Goal: Information Seeking & Learning: Learn about a topic

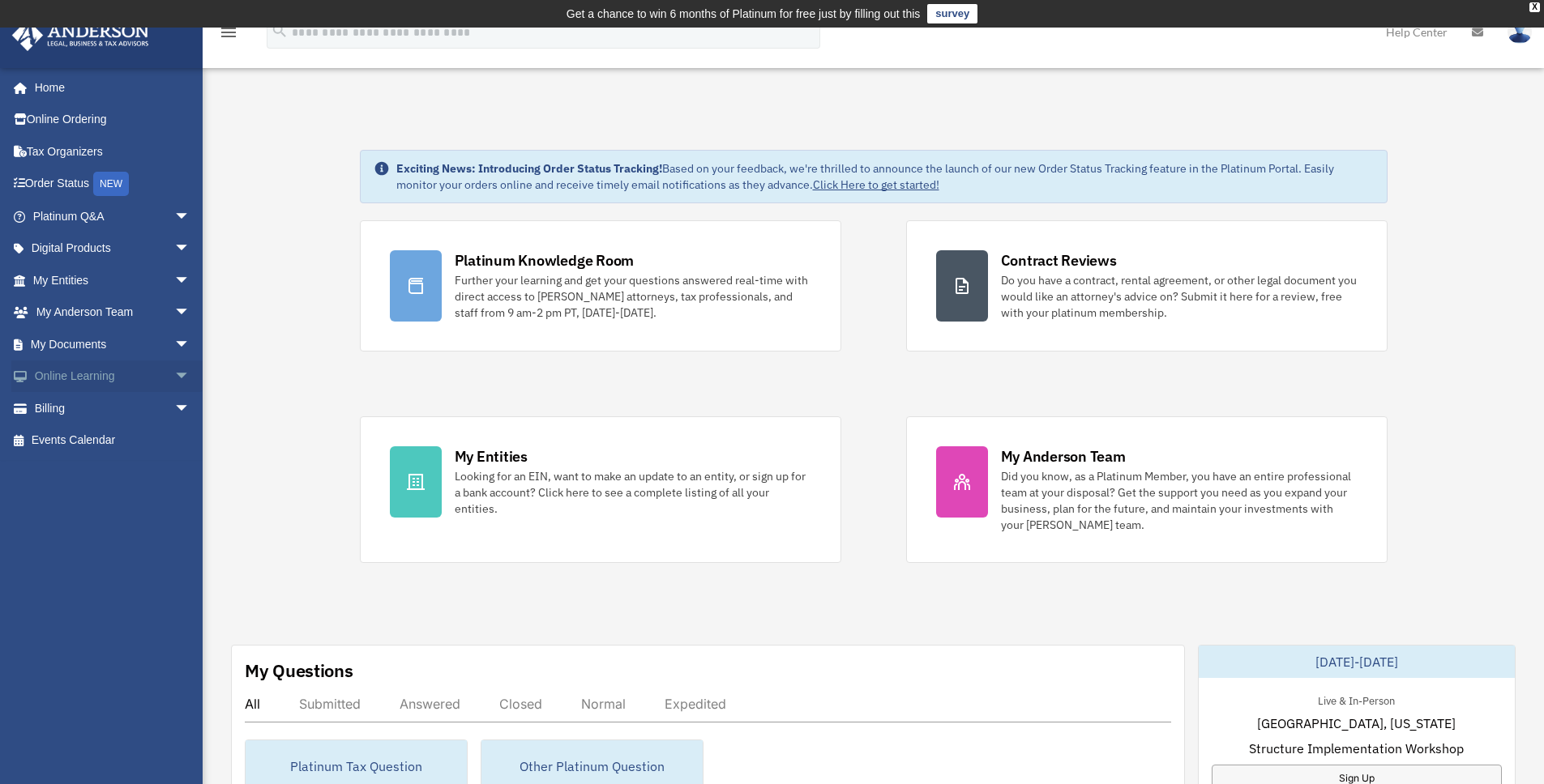
click at [63, 377] on link "Online Learning arrow_drop_down" at bounding box center [113, 377] width 204 height 33
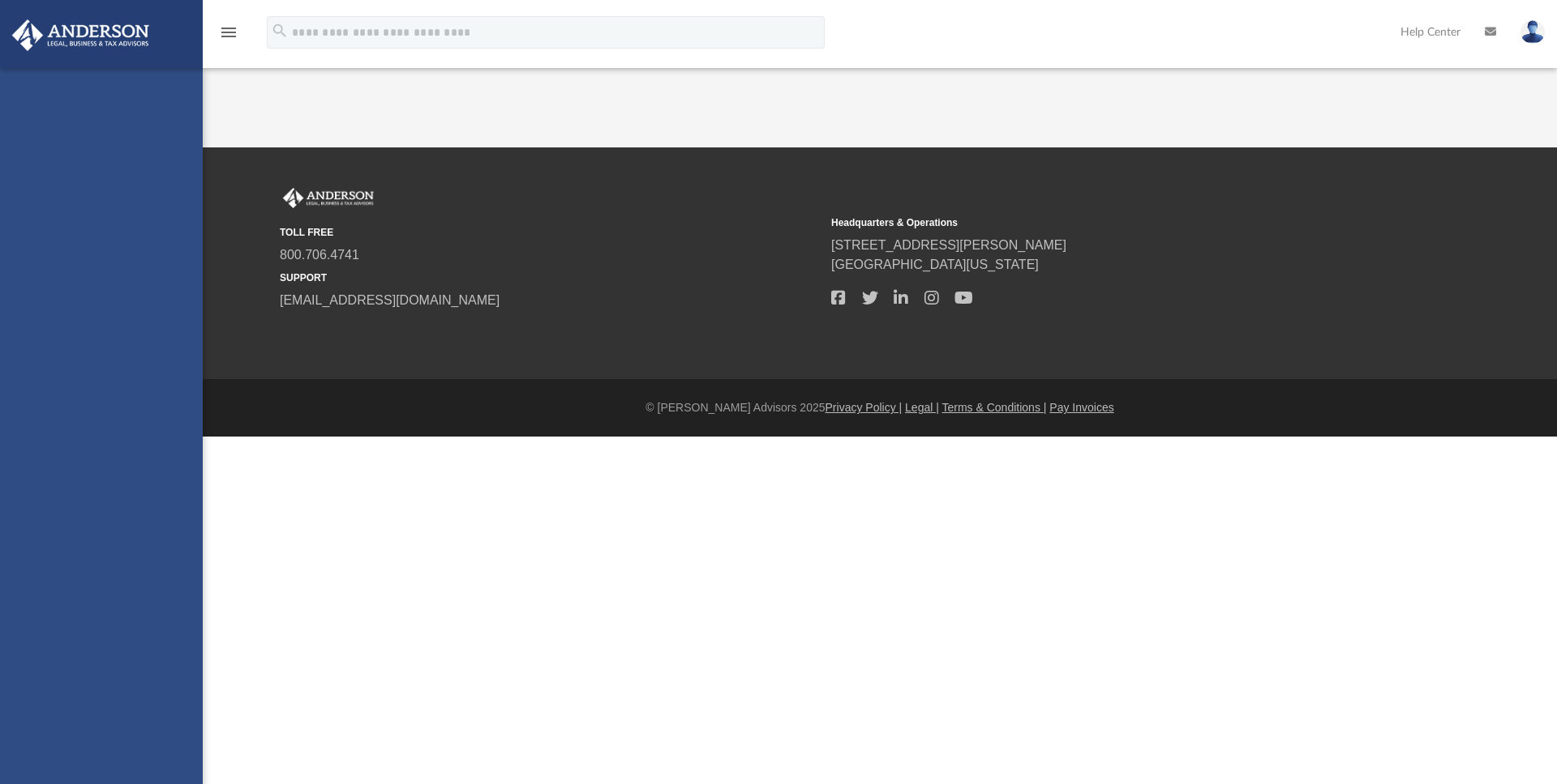
click at [172, 376] on div "[DOMAIN_NAME][EMAIL_ADDRESS][PERSON_NAME][DOMAIN_NAME] Sign Out [DOMAIN_NAME][E…" at bounding box center [101, 460] width 203 height 784
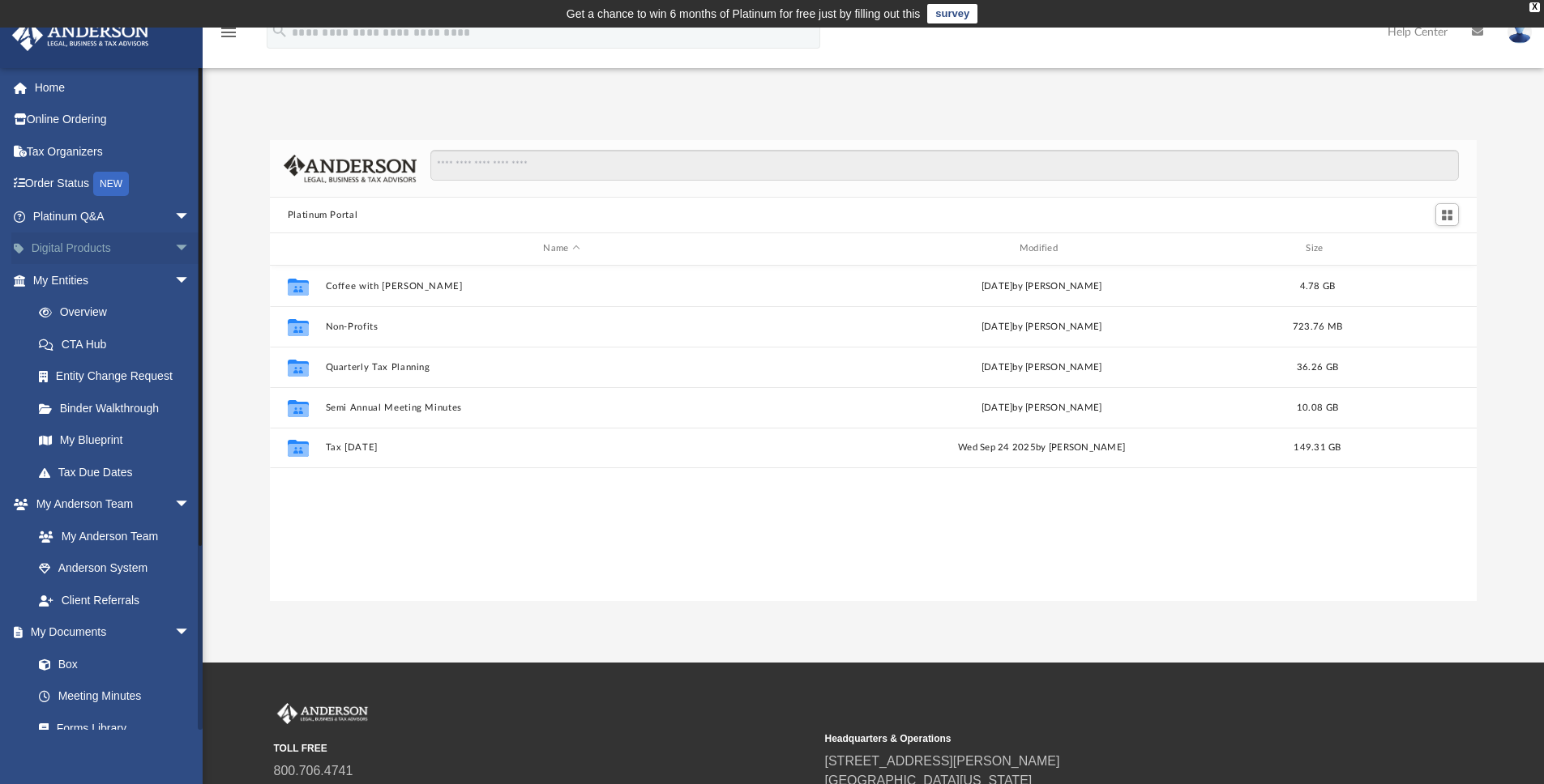
click at [174, 249] on span "arrow_drop_down" at bounding box center [190, 249] width 33 height 34
click at [112, 278] on div "Tax Toolbox" at bounding box center [125, 281] width 137 height 20
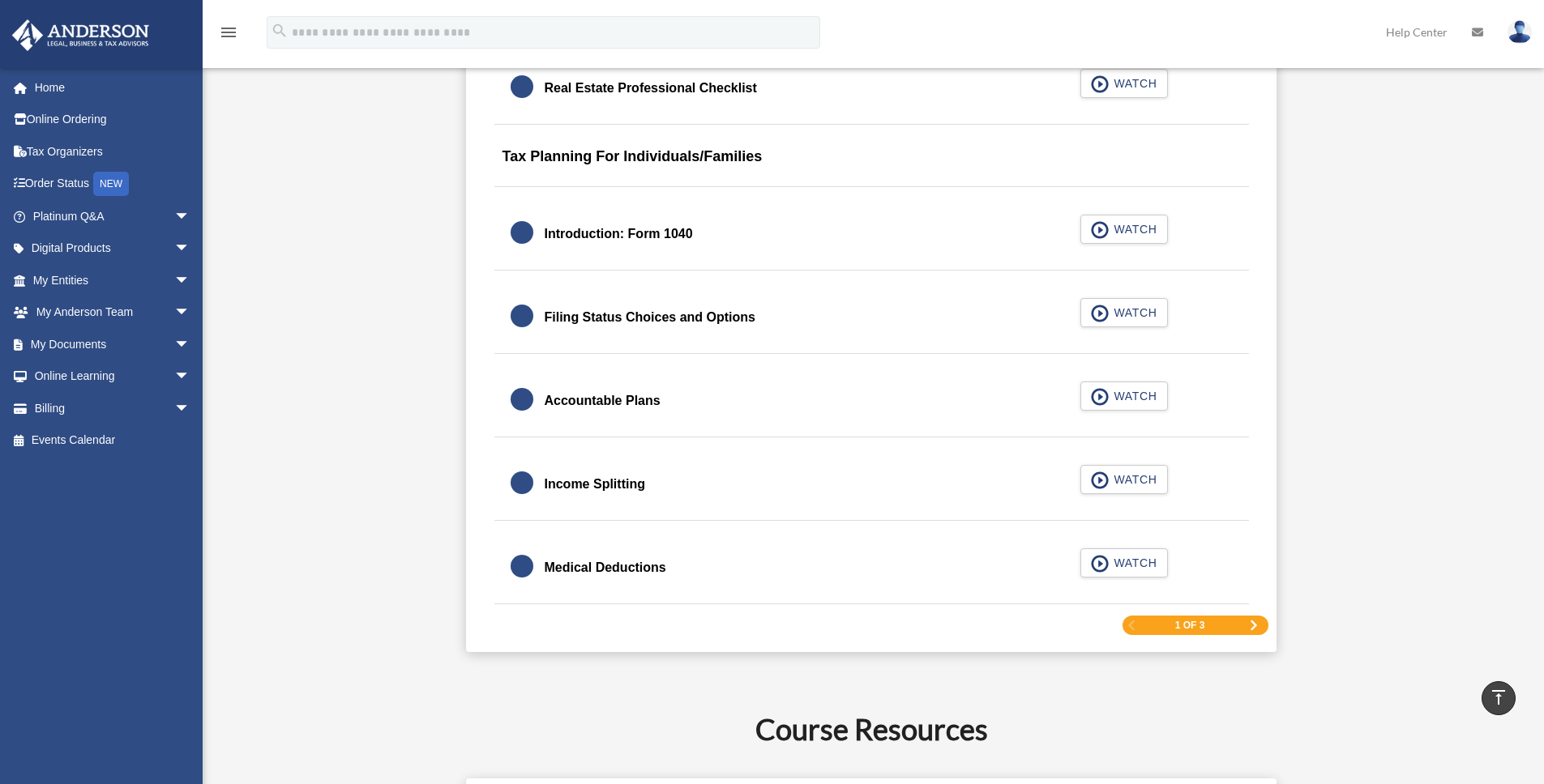
scroll to position [2357, 0]
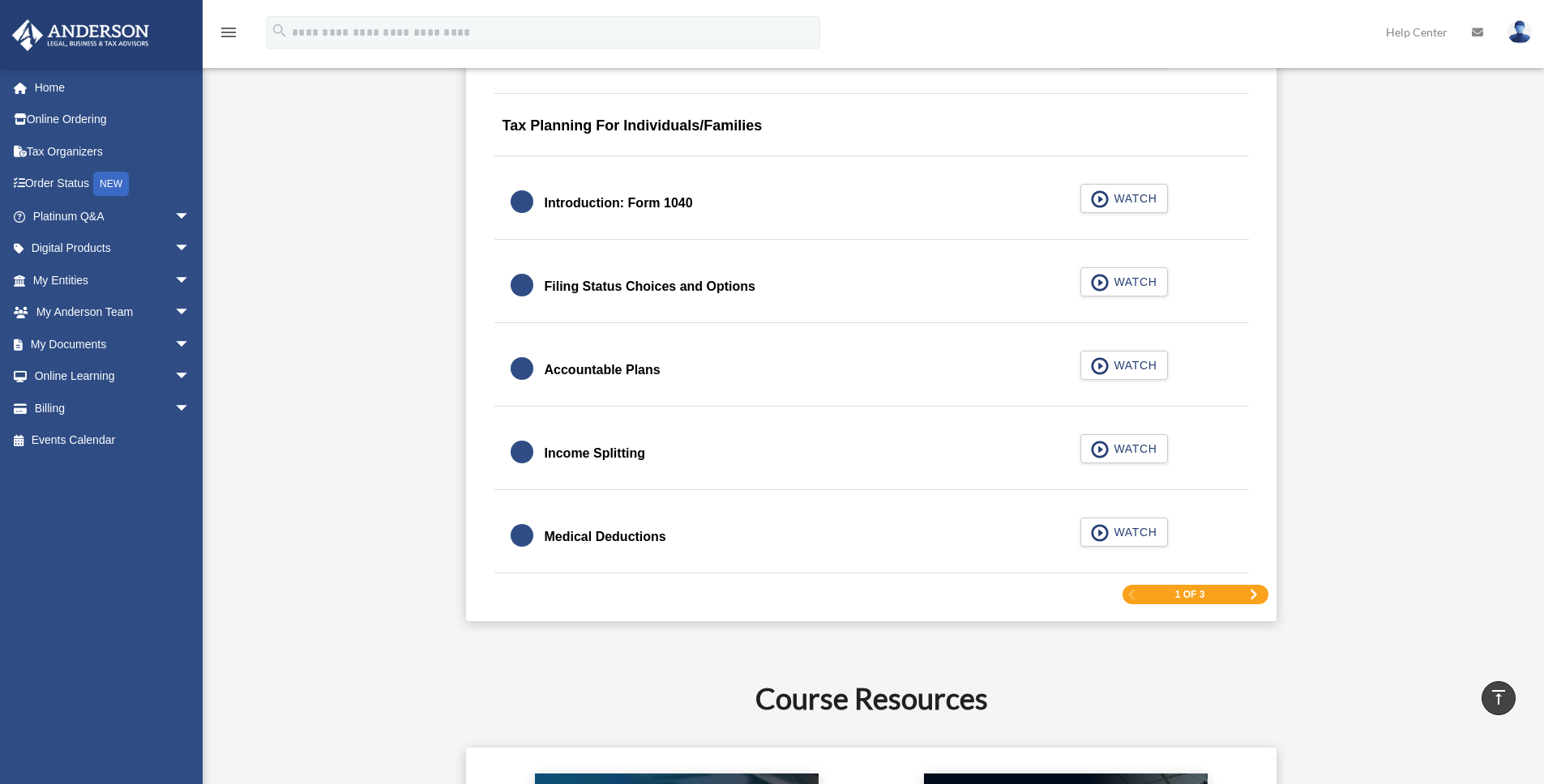
click at [1255, 595] on span "Next Page" at bounding box center [1254, 595] width 10 height 10
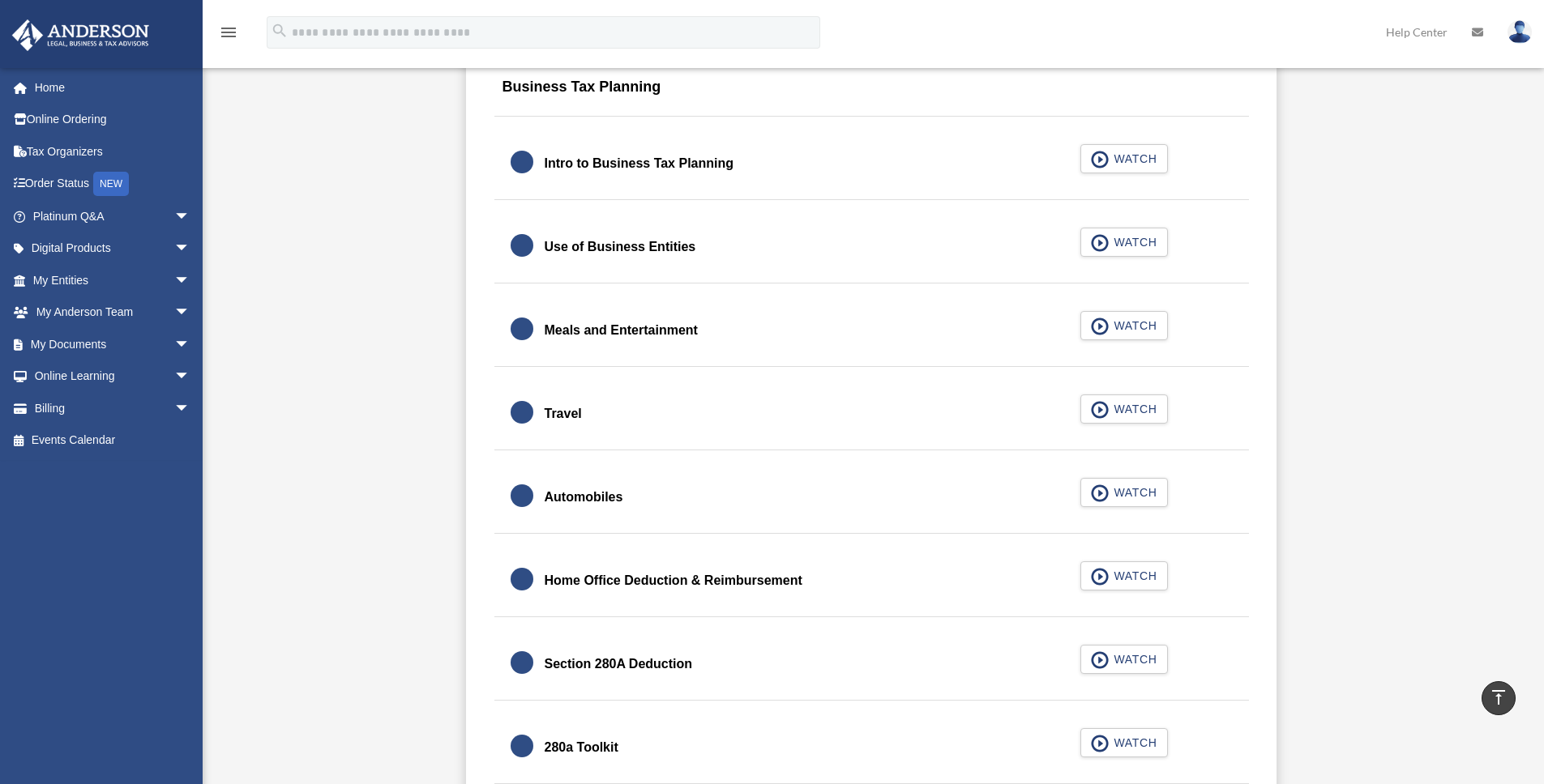
scroll to position [1513, 0]
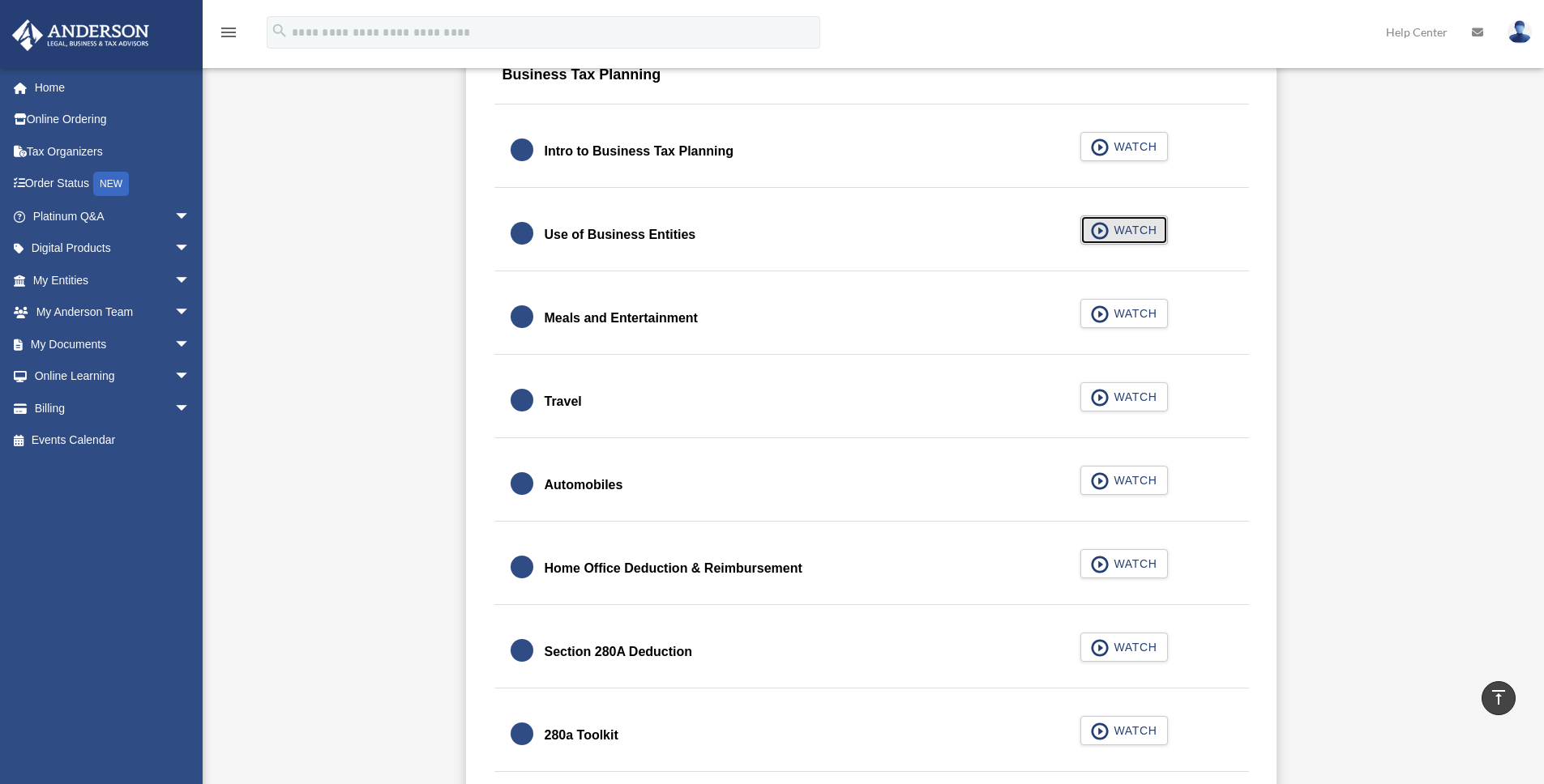
click at [1135, 231] on span "WATCH" at bounding box center [1133, 230] width 47 height 16
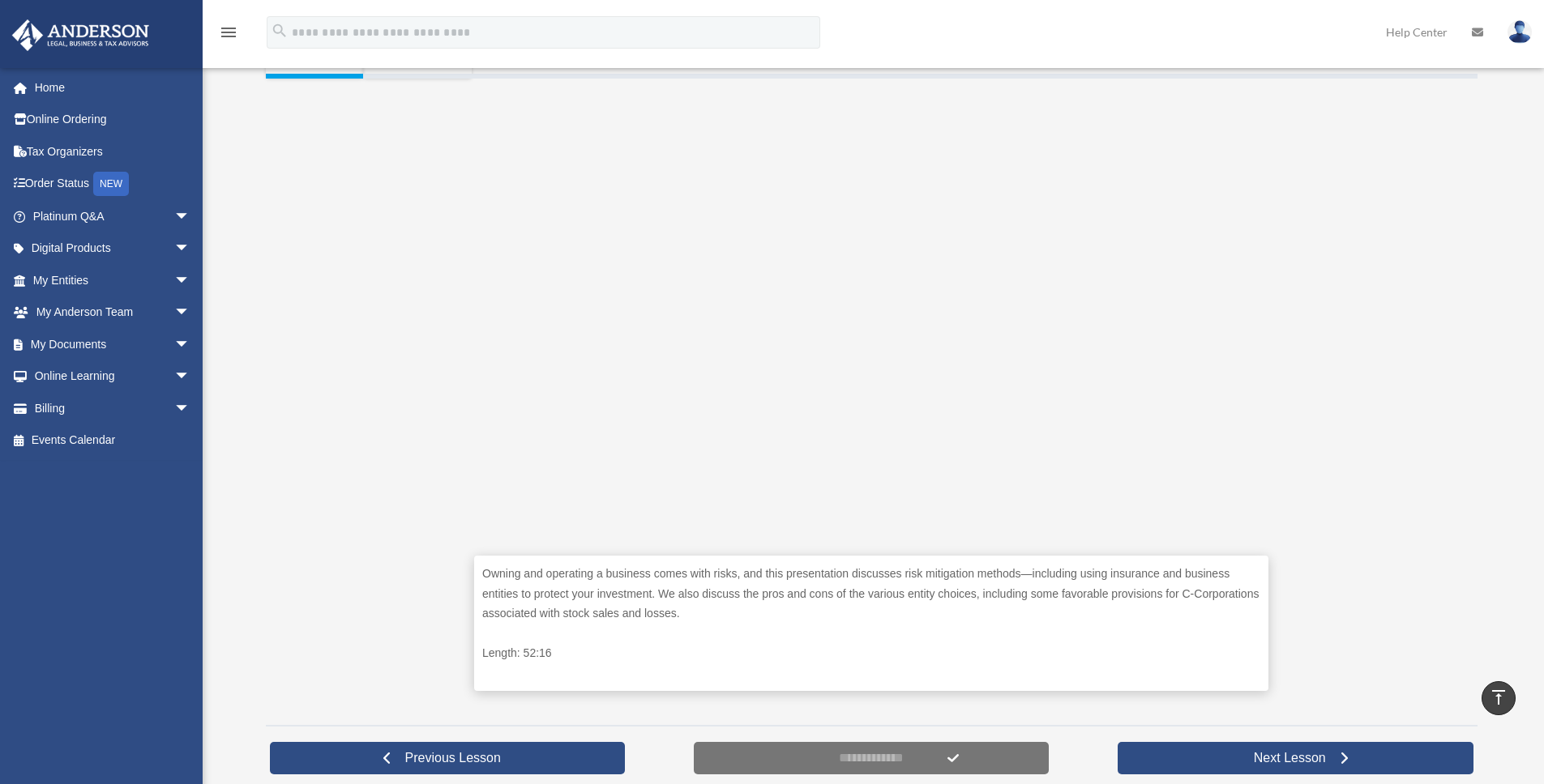
scroll to position [391, 0]
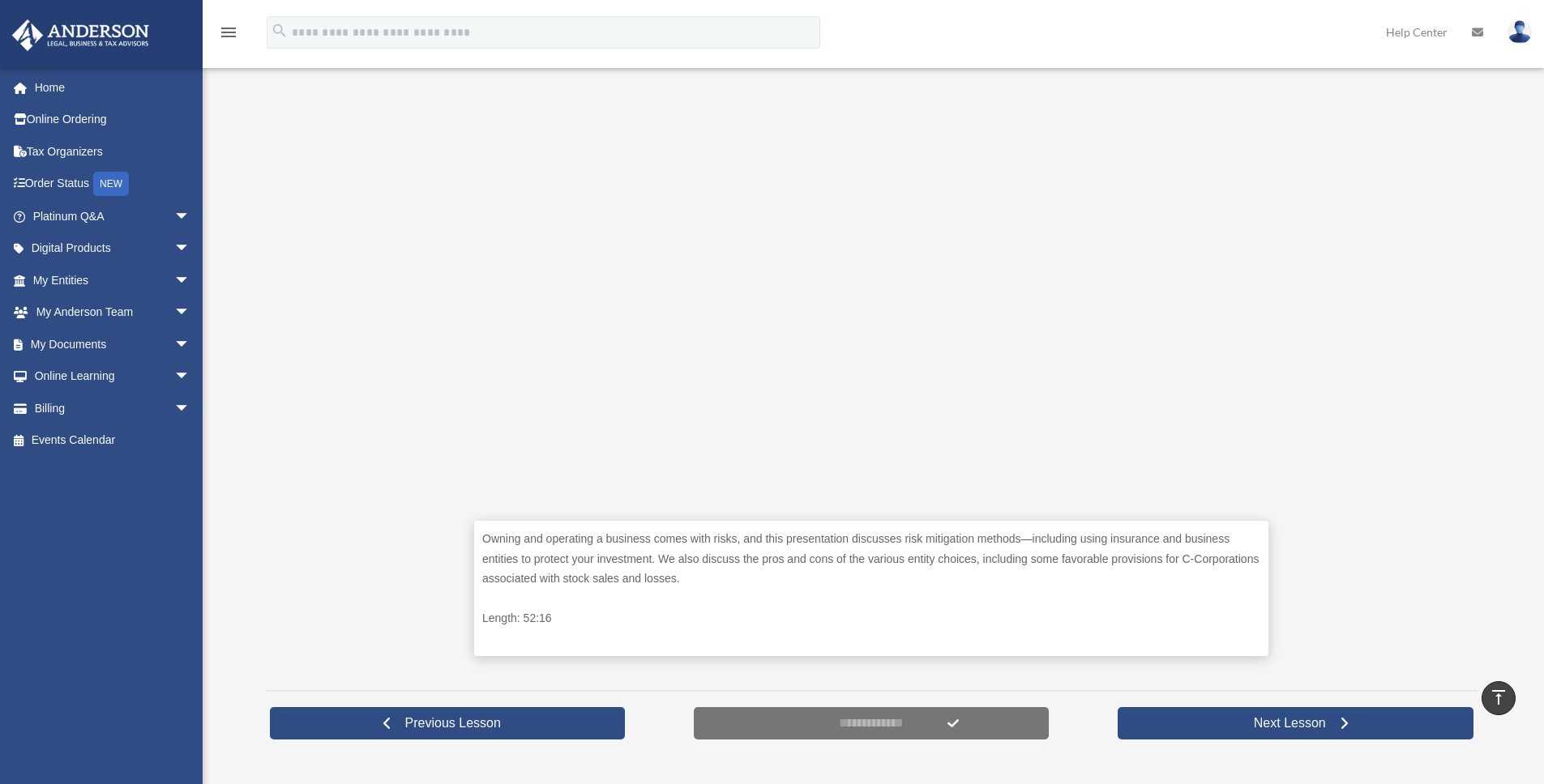
click at [1414, 357] on div "Owning and operating a business comes with risks, and this presentation discuss…" at bounding box center [871, 361] width 1212 height 636
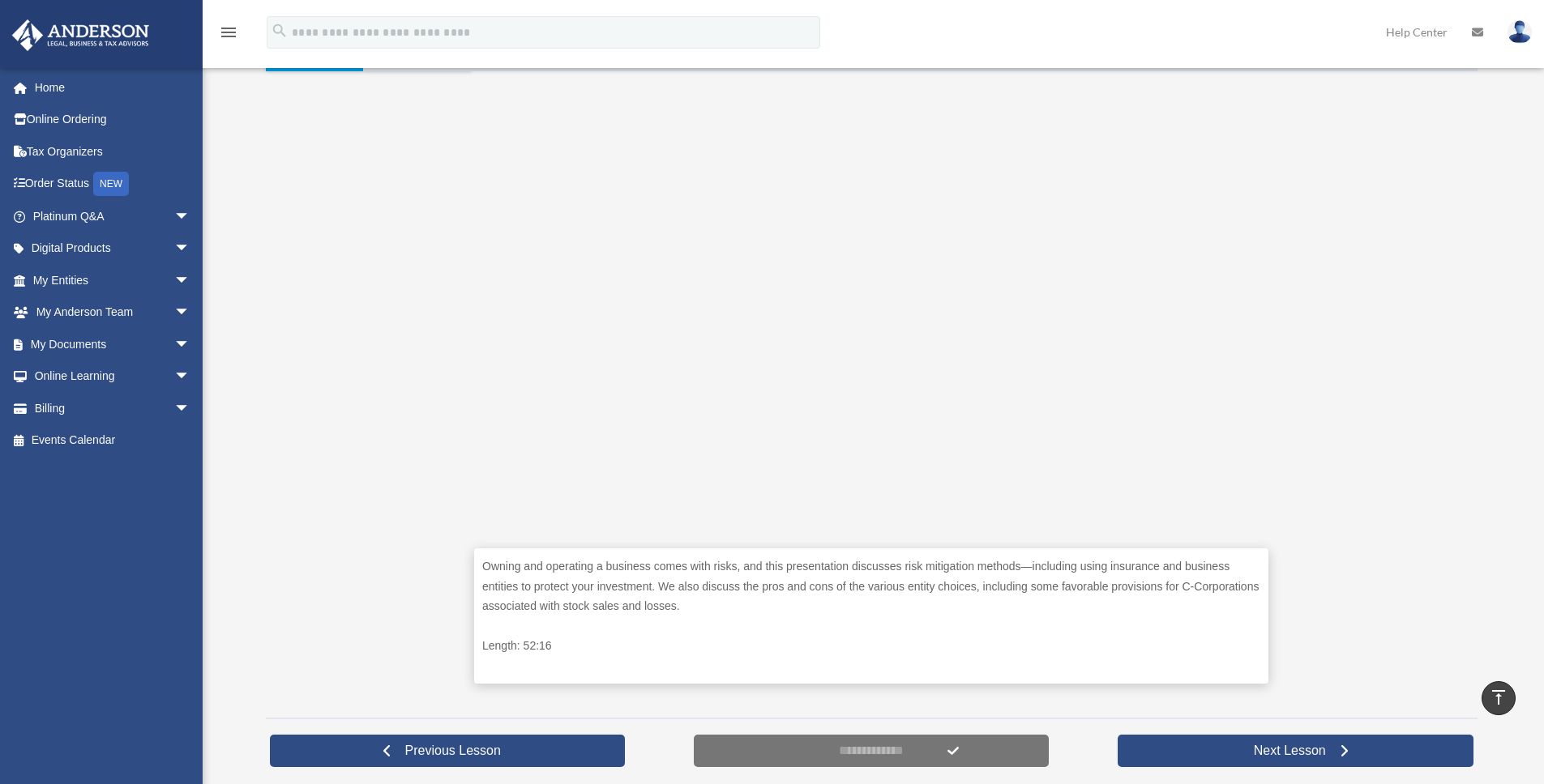
scroll to position [355, 0]
